Goal: Find specific page/section: Find specific page/section

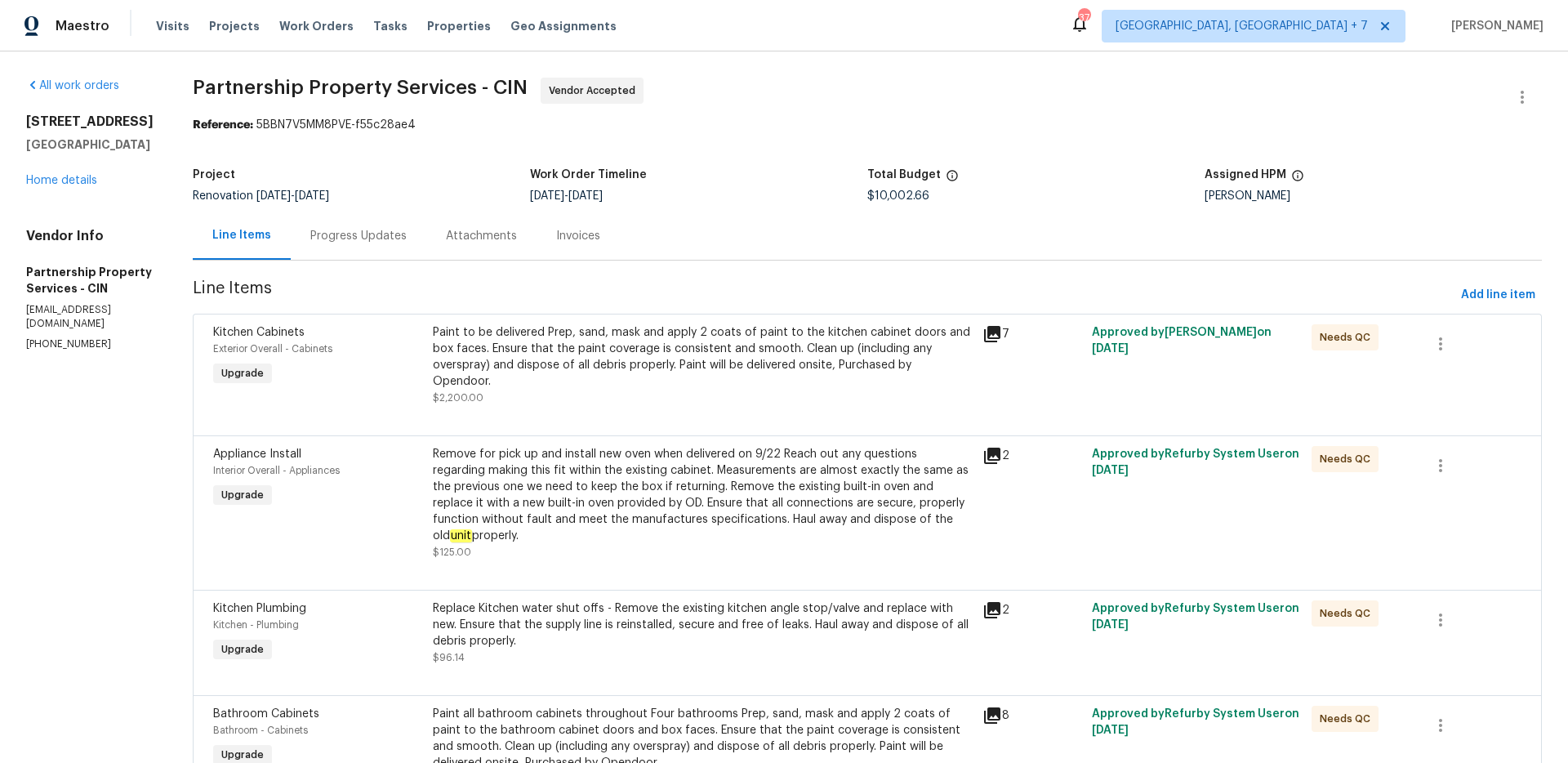
scroll to position [812, 0]
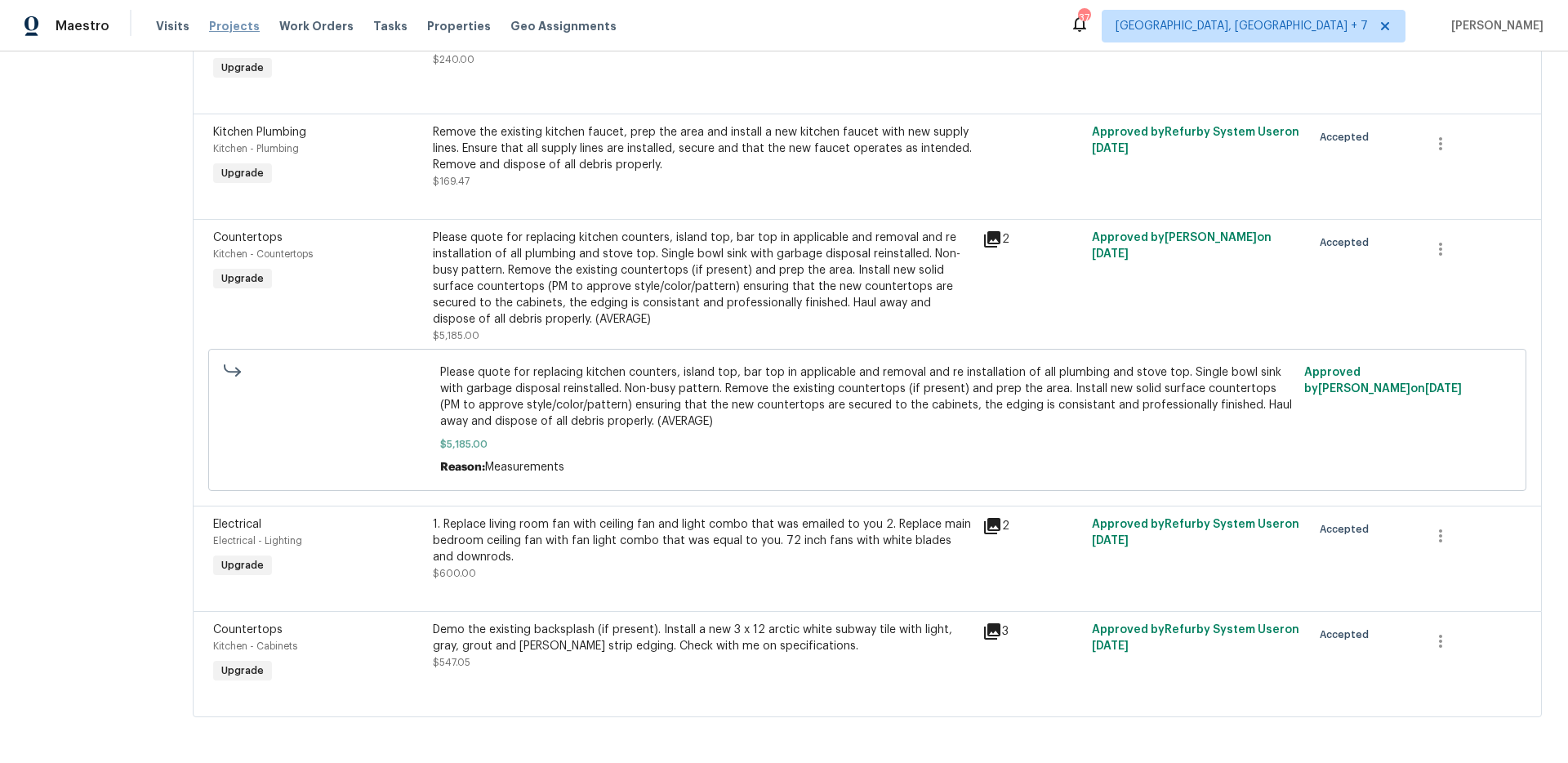
click at [224, 27] on span "Projects" at bounding box center [234, 26] width 50 height 17
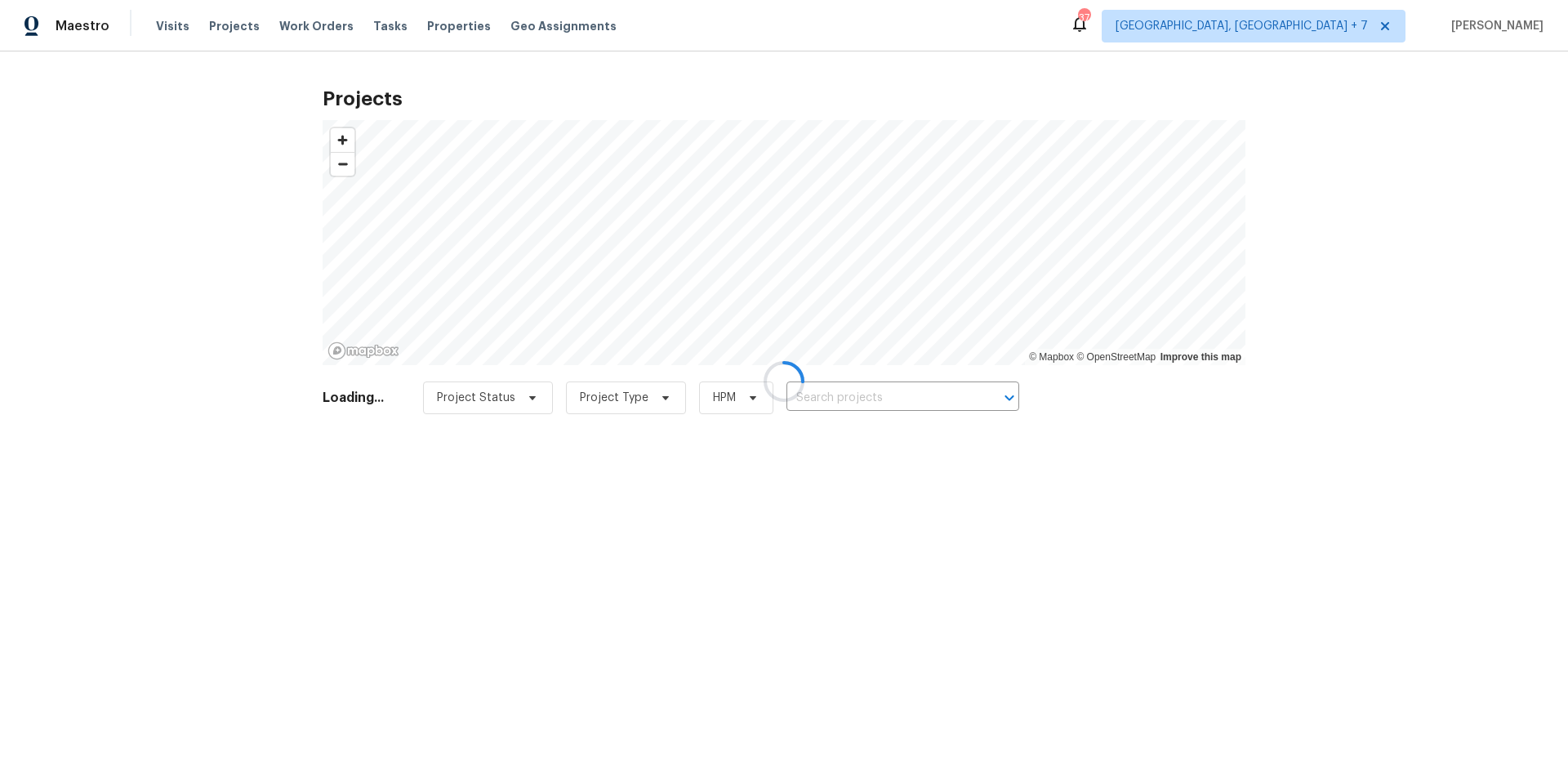
click at [859, 398] on div at bounding box center [784, 381] width 1568 height 763
click at [852, 393] on div at bounding box center [784, 381] width 1568 height 763
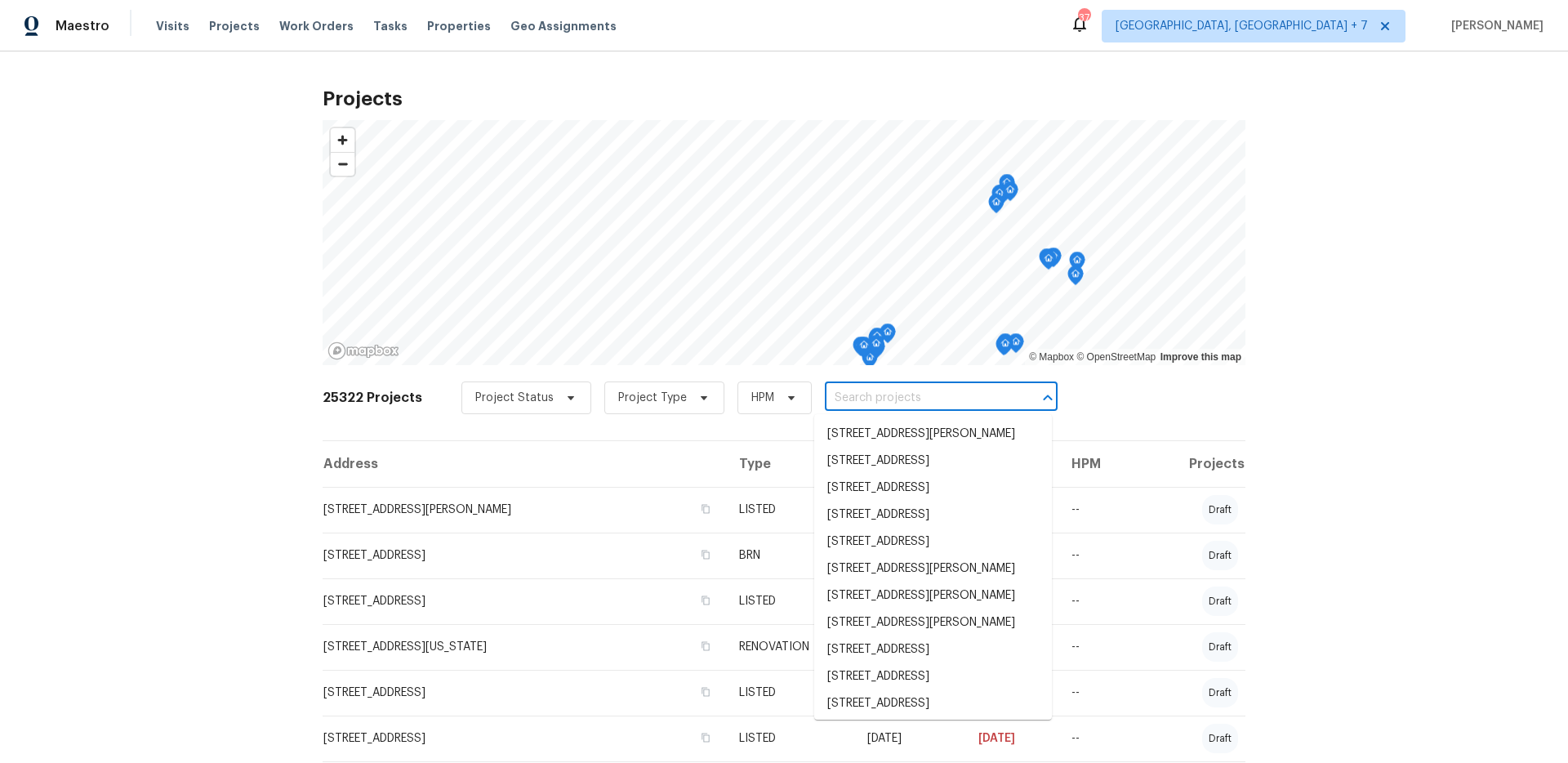
click at [844, 395] on input "text" at bounding box center [919, 398] width 187 height 26
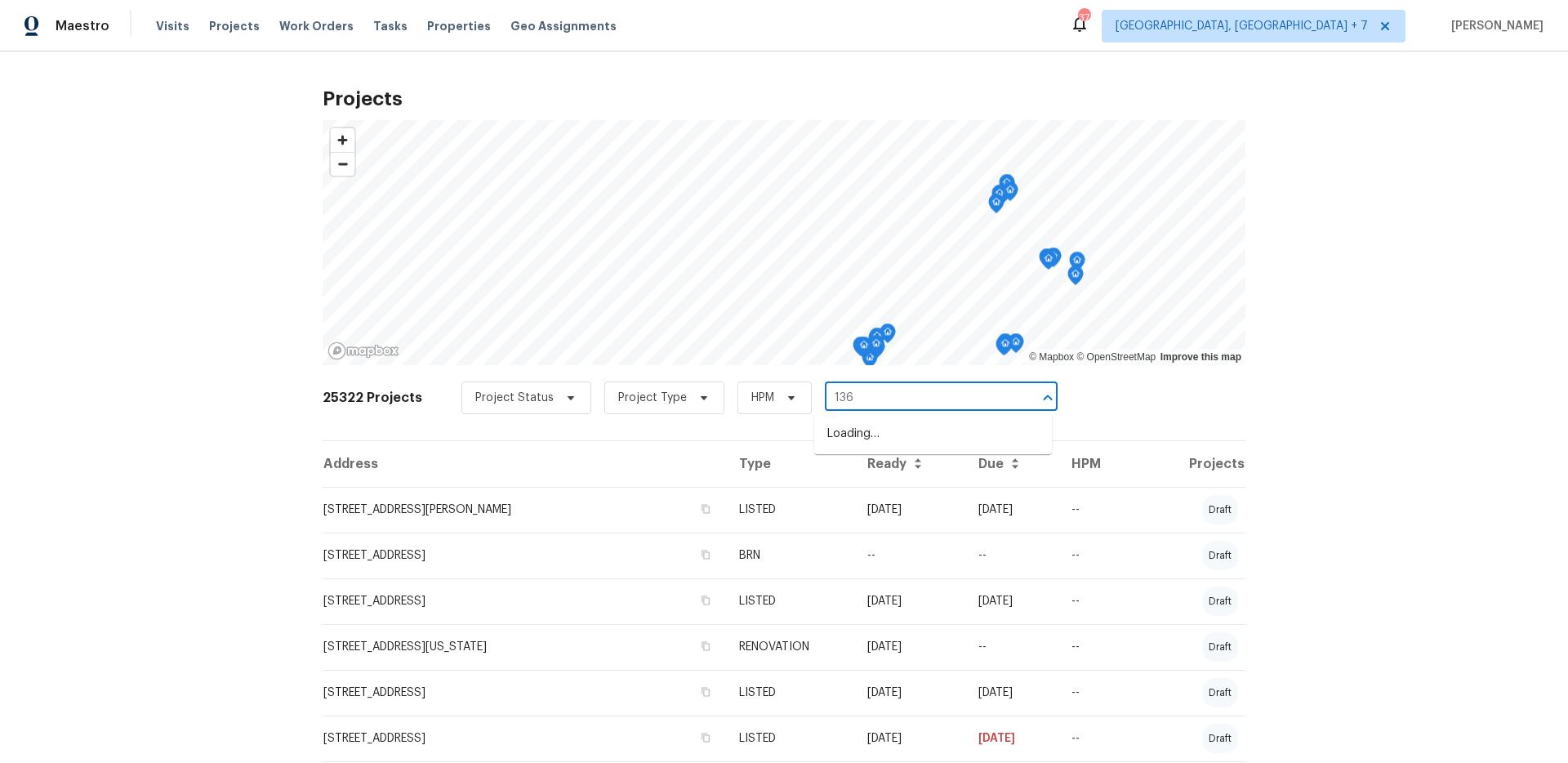
type input "1363"
click at [935, 527] on li "[STREET_ADDRESS][PERSON_NAME]" at bounding box center [933, 514] width 237 height 27
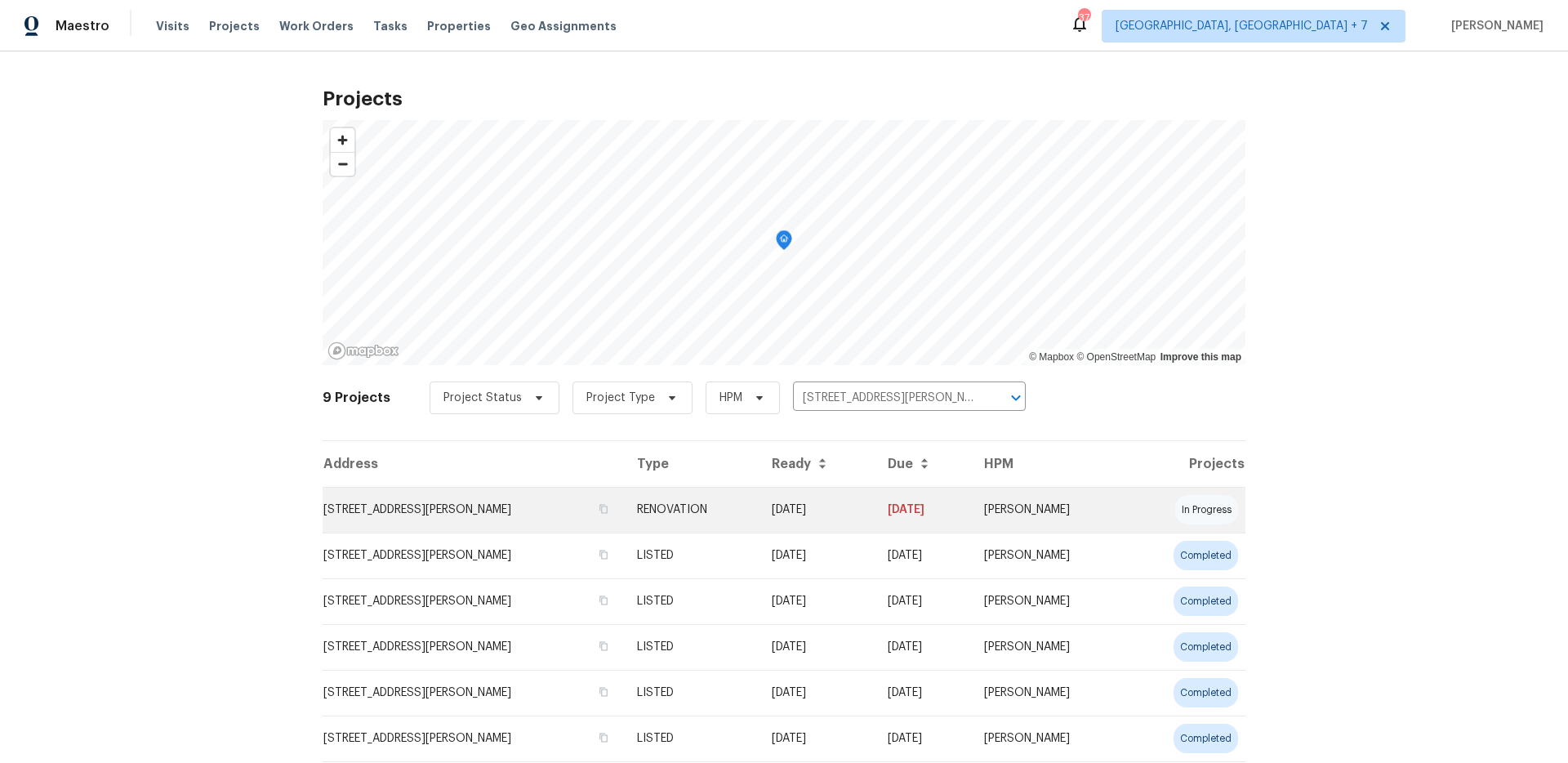
click at [445, 511] on td "[STREET_ADDRESS][PERSON_NAME]" at bounding box center [474, 510] width 302 height 46
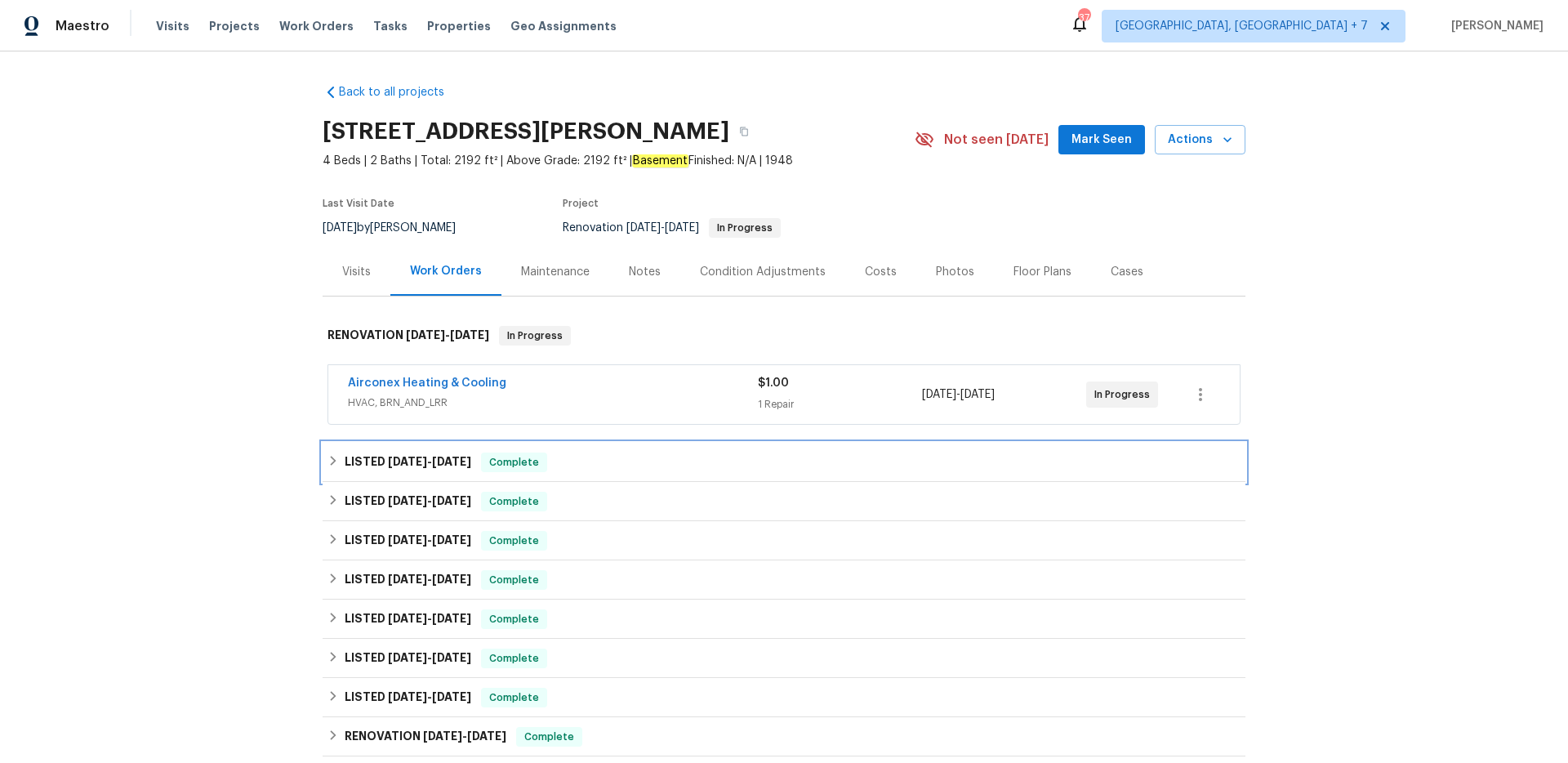
click at [416, 462] on span "[DATE]" at bounding box center [408, 461] width 39 height 11
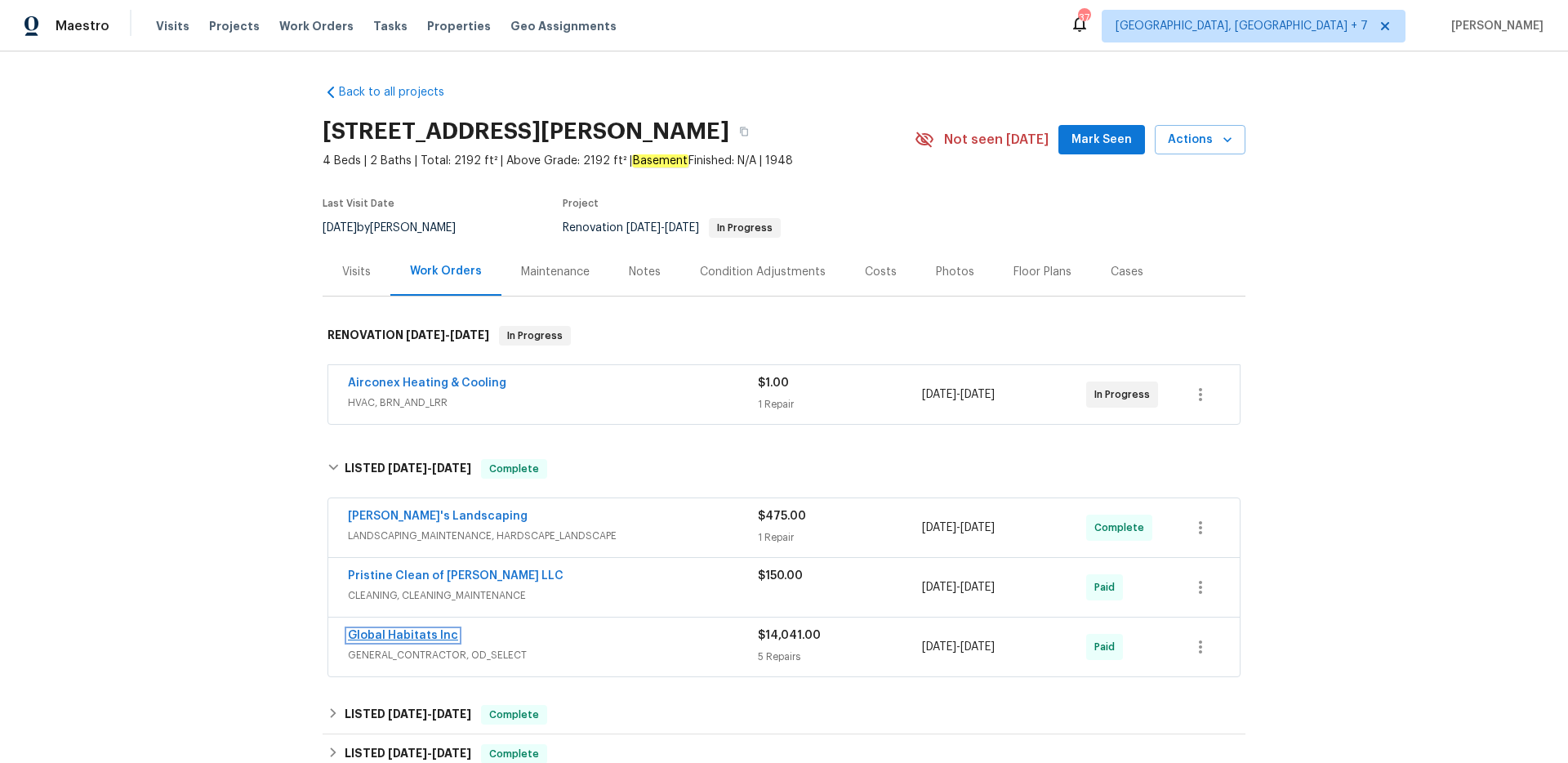
click at [405, 634] on link "Global Habitats Inc" at bounding box center [402, 635] width 110 height 11
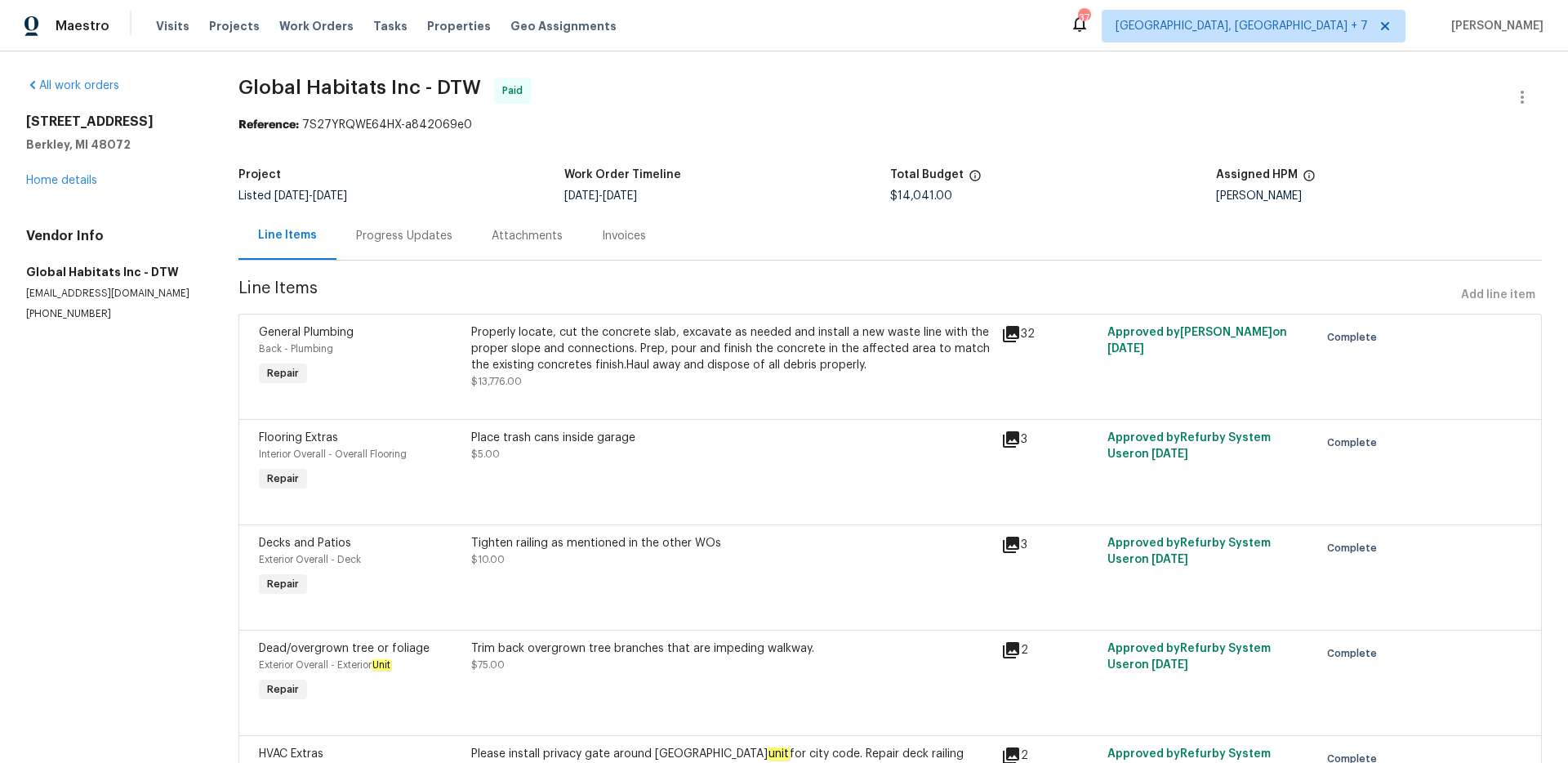
click at [1008, 327] on icon at bounding box center [1011, 333] width 17 height 17
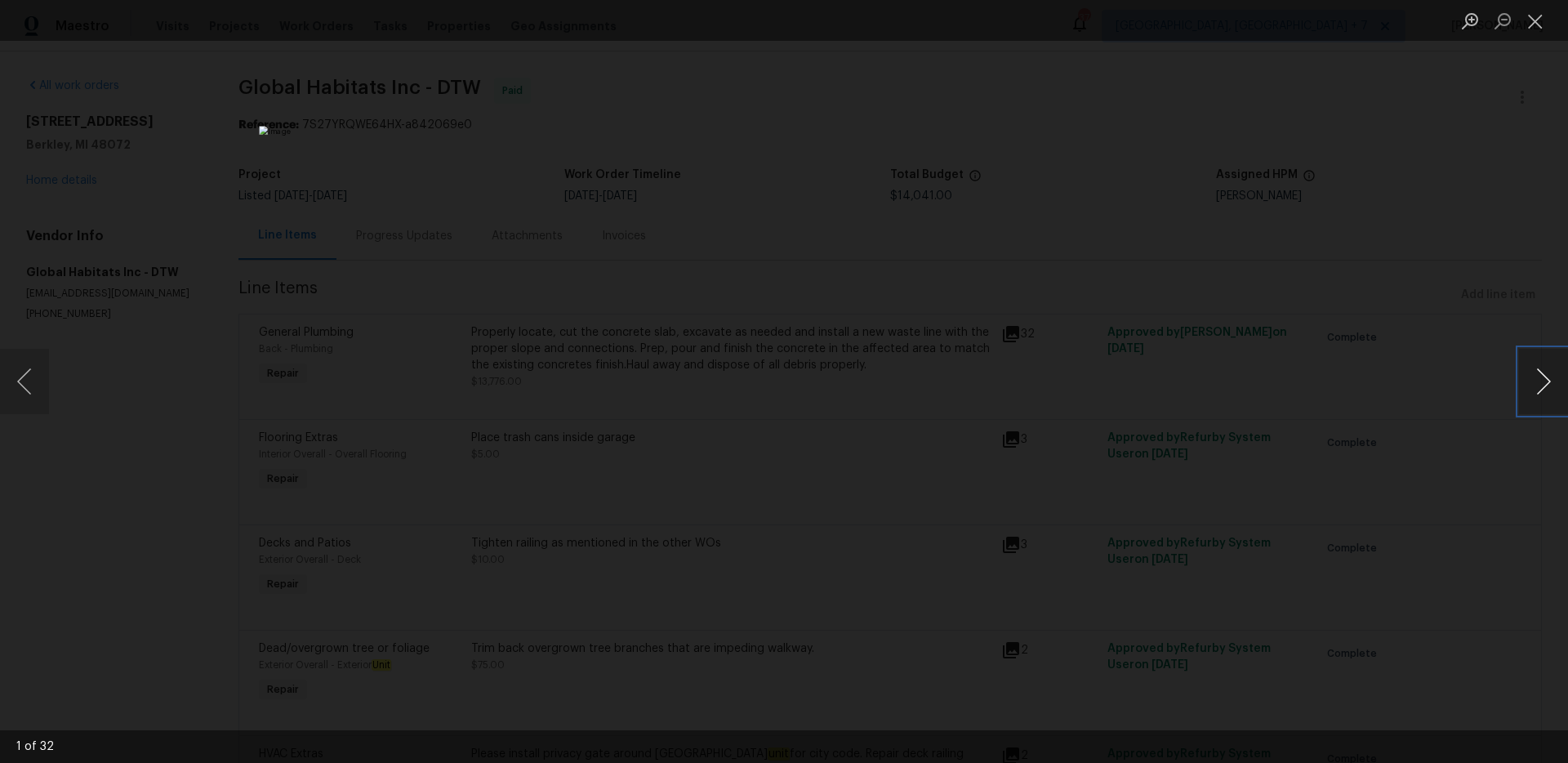
click at [1544, 381] on button "Next image" at bounding box center [1544, 381] width 49 height 65
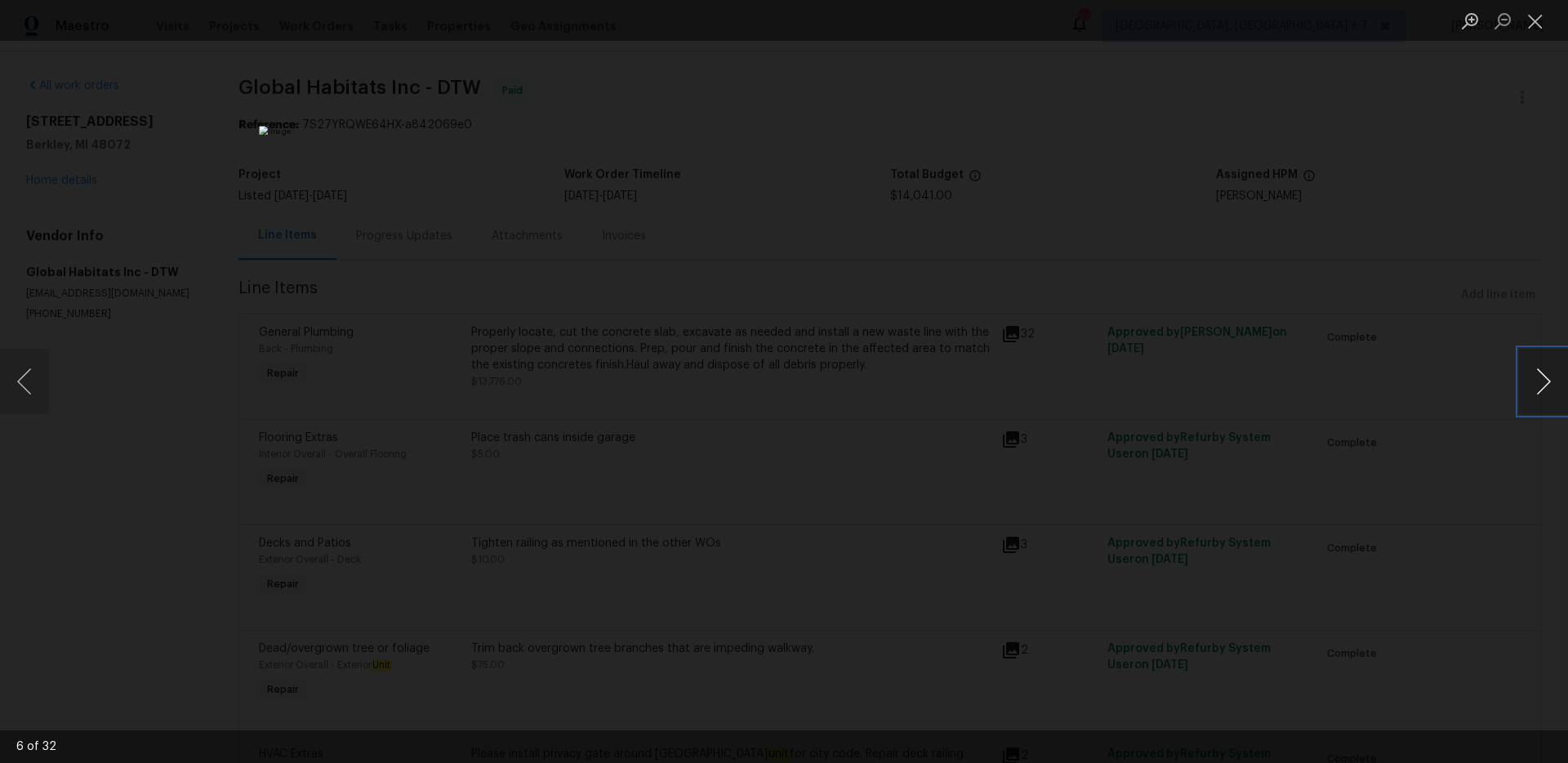
click at [1544, 381] on button "Next image" at bounding box center [1544, 381] width 49 height 65
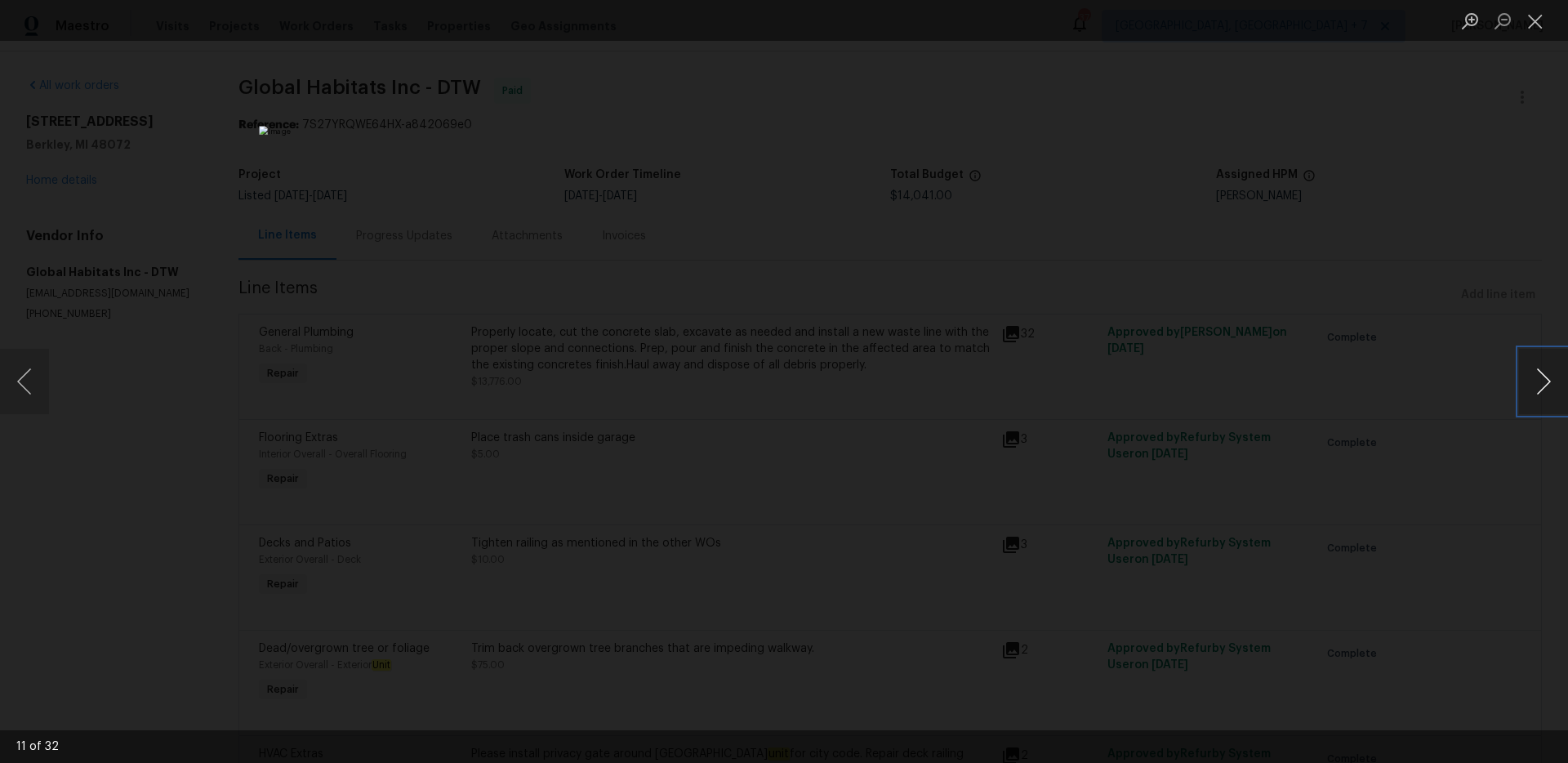
click at [1544, 381] on button "Next image" at bounding box center [1544, 381] width 49 height 65
click at [1538, 18] on button "Close lightbox" at bounding box center [1535, 20] width 33 height 28
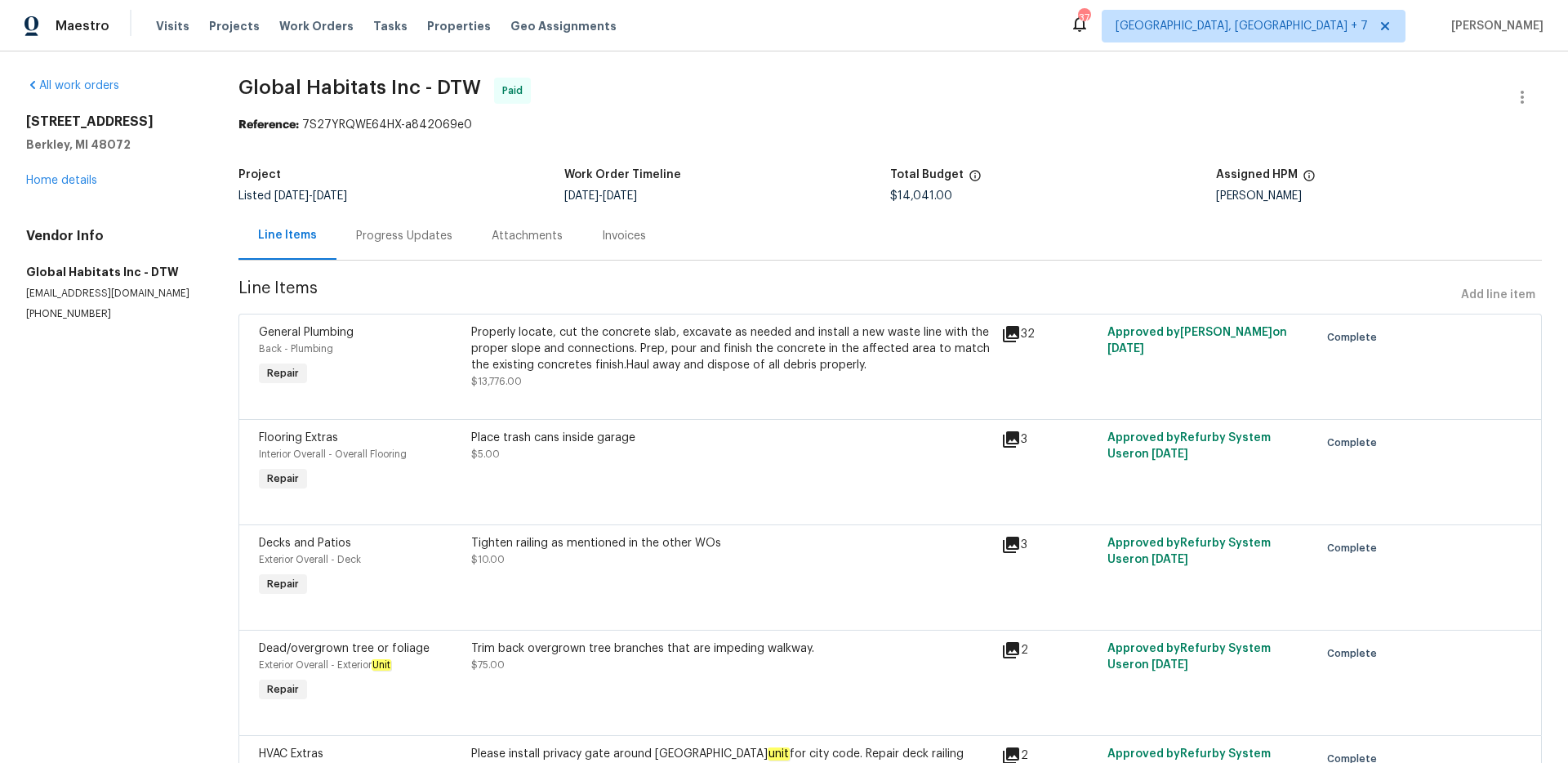
click at [1016, 337] on icon at bounding box center [1011, 333] width 17 height 17
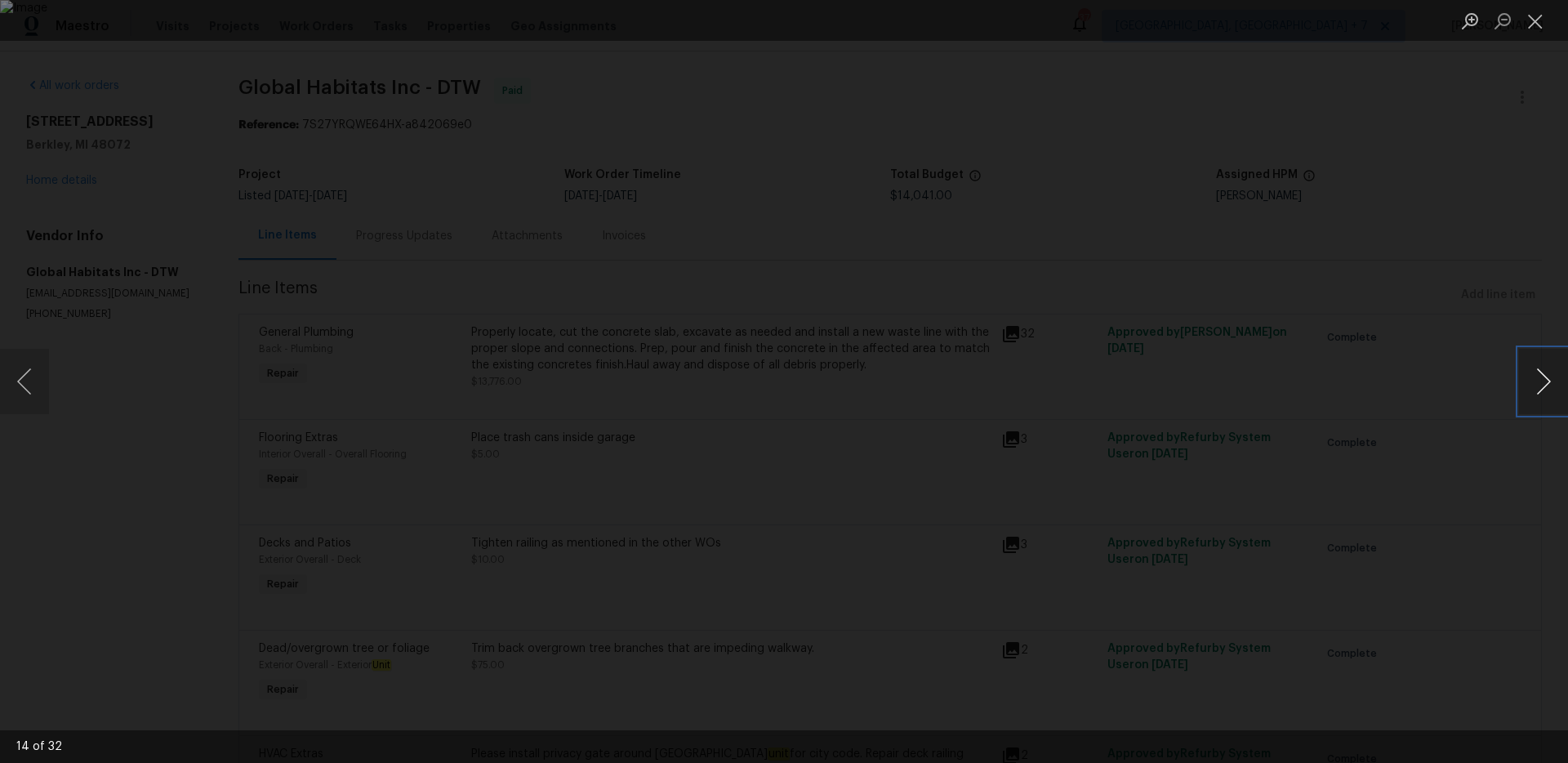
click at [1549, 388] on button "Next image" at bounding box center [1544, 381] width 49 height 65
click at [1550, 382] on button "Next image" at bounding box center [1544, 381] width 49 height 65
click at [1549, 386] on button "Next image" at bounding box center [1544, 381] width 49 height 65
click at [1548, 390] on button "Next image" at bounding box center [1544, 381] width 49 height 65
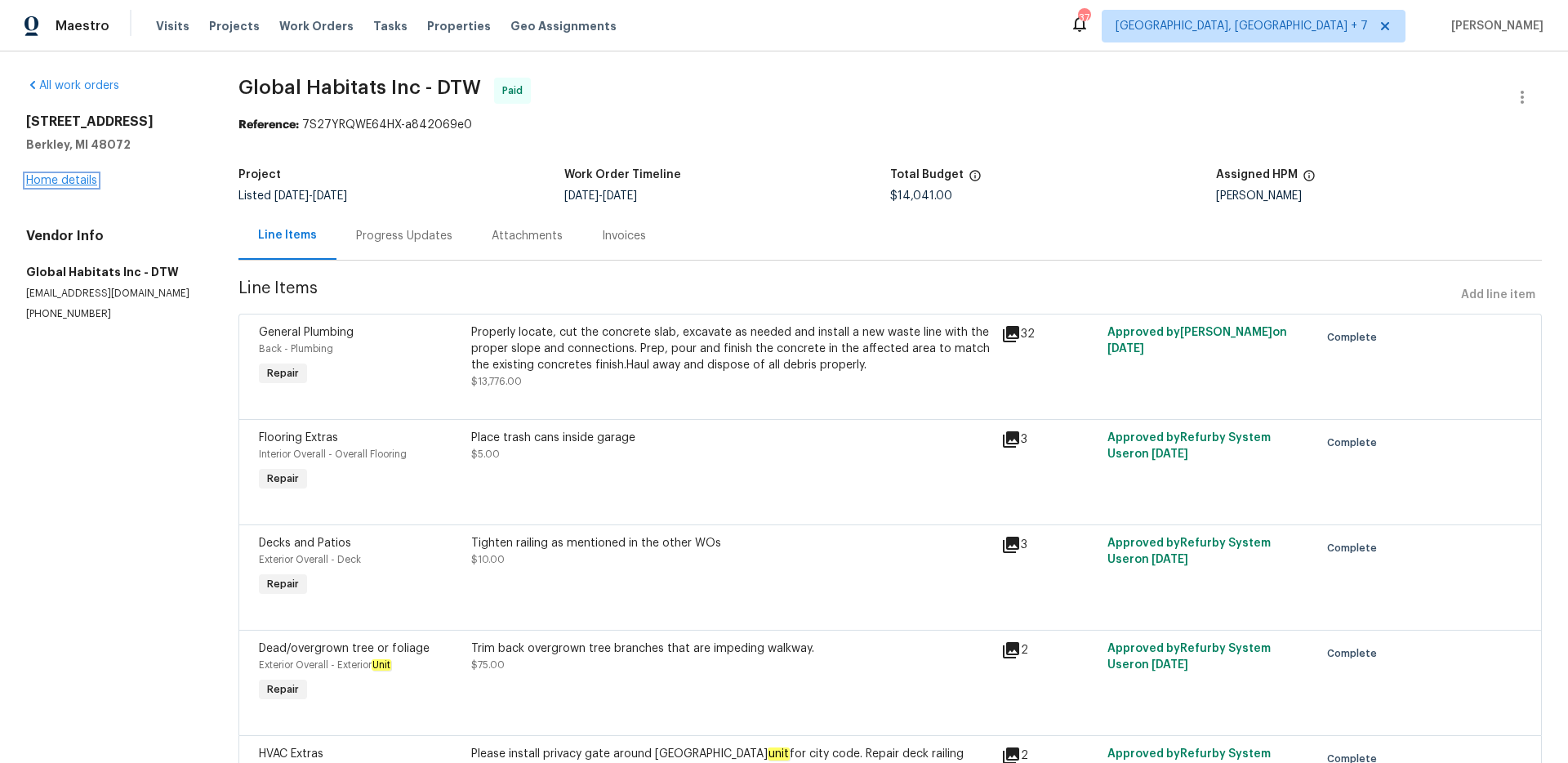
click at [41, 179] on link "Home details" at bounding box center [62, 180] width 71 height 11
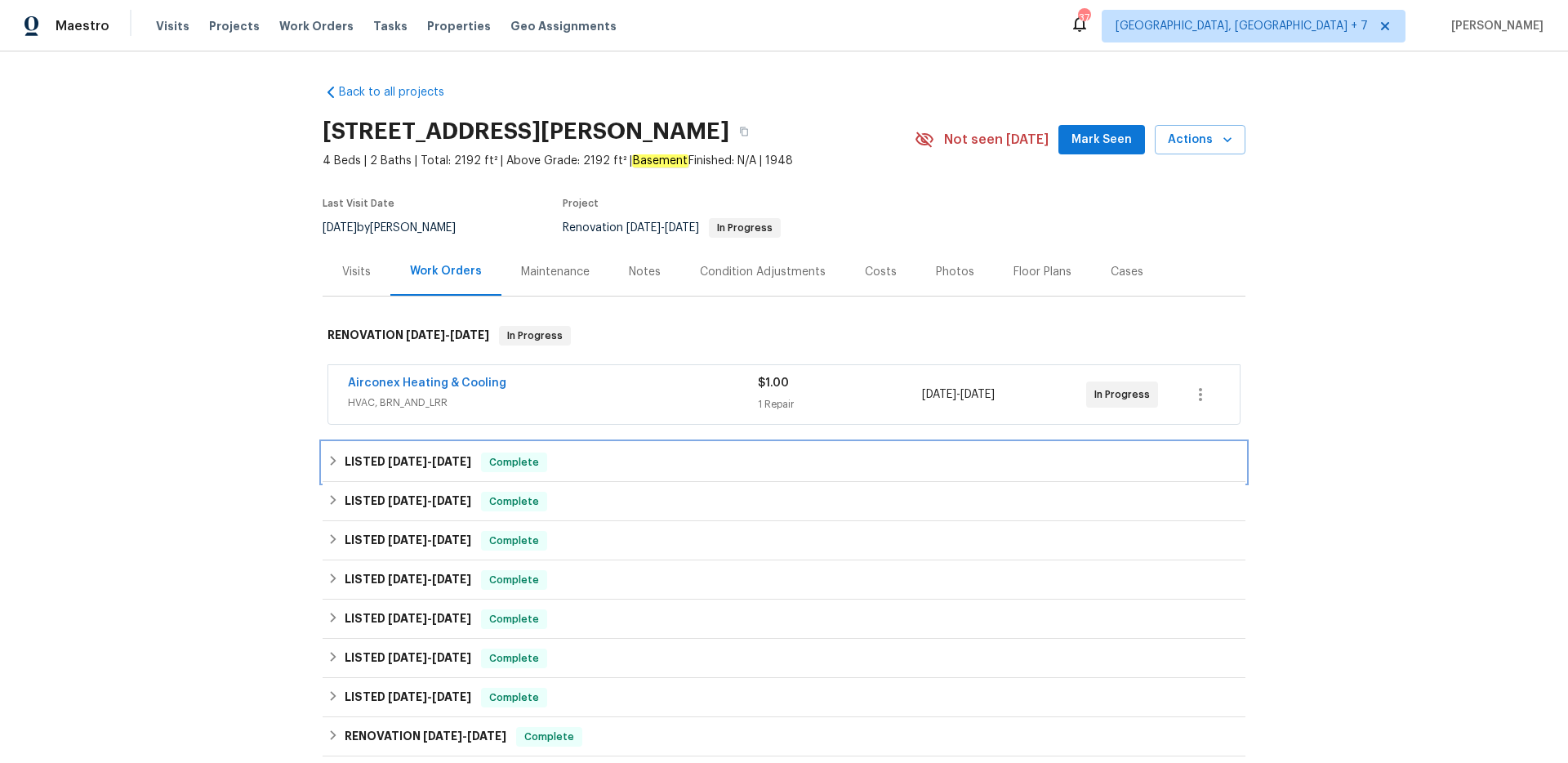
click at [412, 455] on h6 "LISTED [DATE] - [DATE]" at bounding box center [408, 462] width 126 height 19
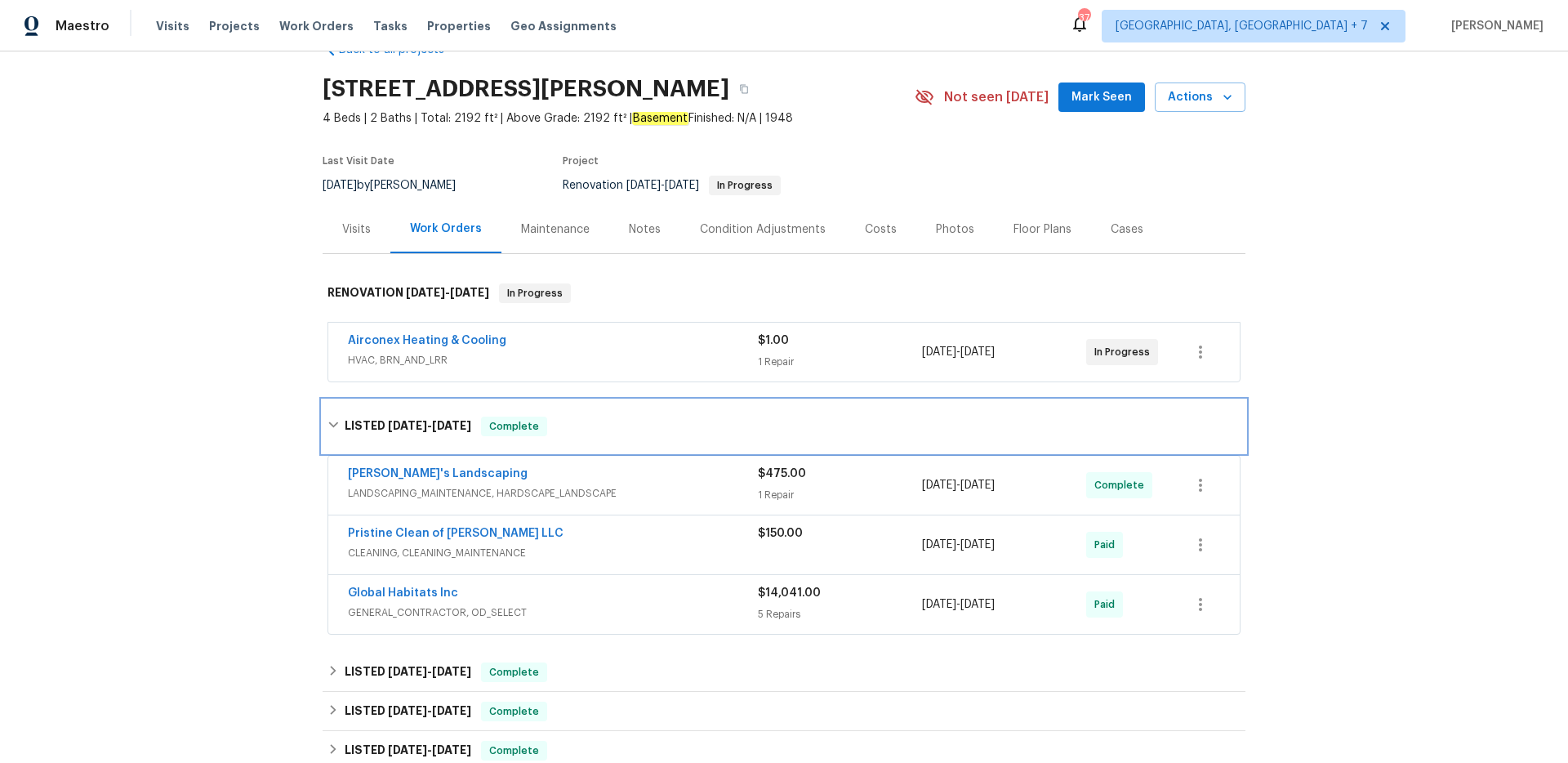
scroll to position [47, 0]
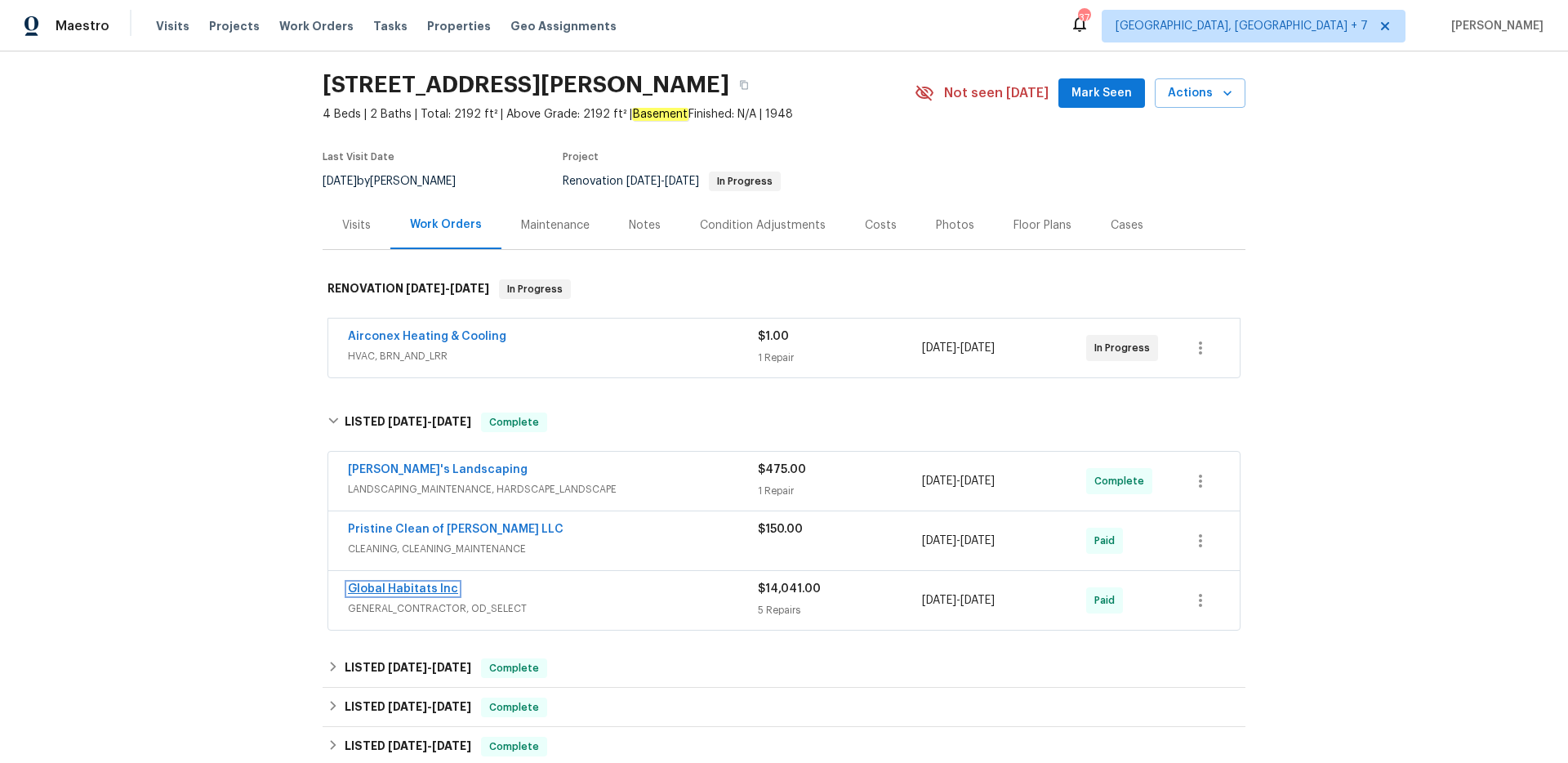
click at [424, 588] on link "Global Habitats Inc" at bounding box center [402, 588] width 110 height 11
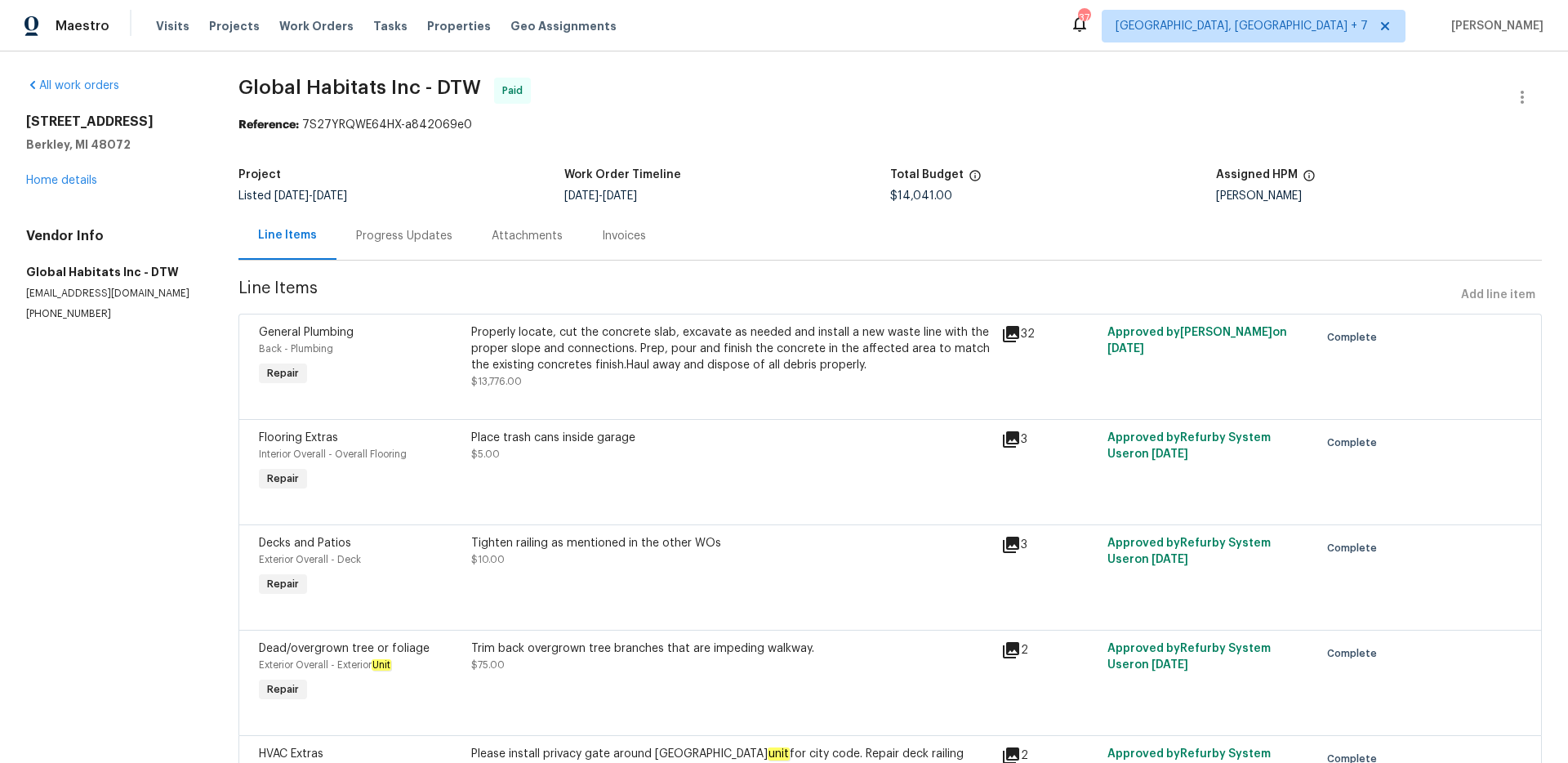
scroll to position [3, 0]
